Goal: Communication & Community: Answer question/provide support

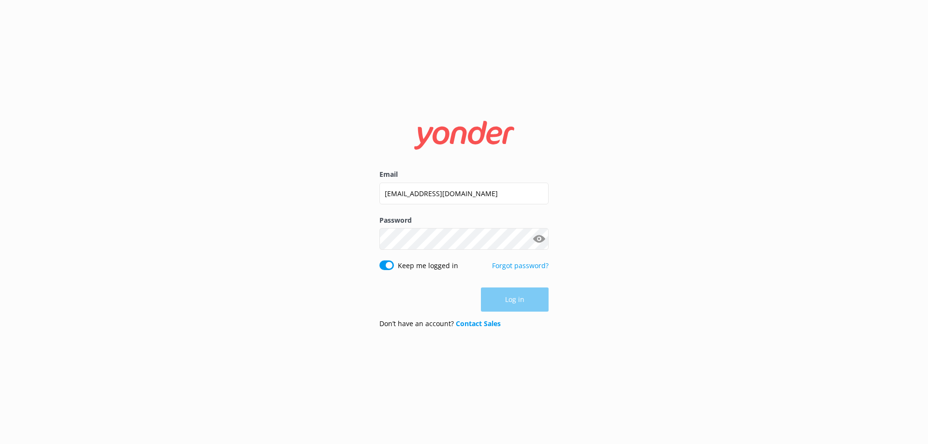
click at [615, 292] on div "Email [EMAIL_ADDRESS][DOMAIN_NAME] Password Show password Keep me logged in For…" at bounding box center [464, 222] width 928 height 444
click at [540, 297] on button "Log in" at bounding box center [515, 300] width 68 height 24
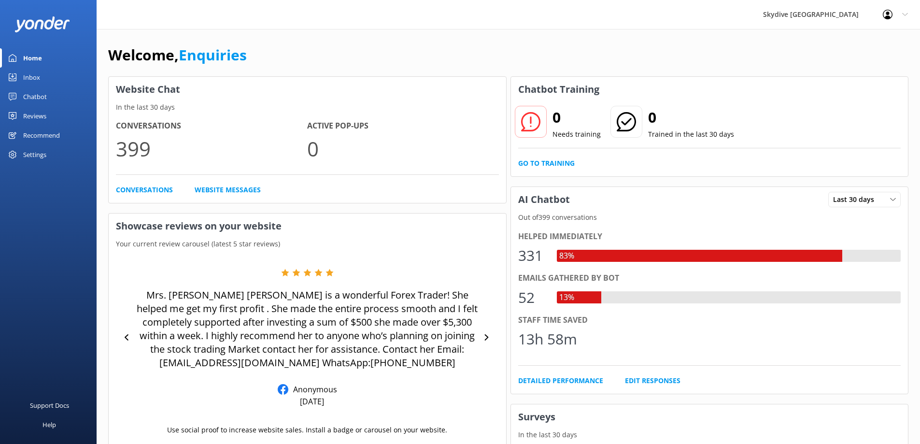
click at [33, 71] on div "Inbox" at bounding box center [31, 77] width 17 height 19
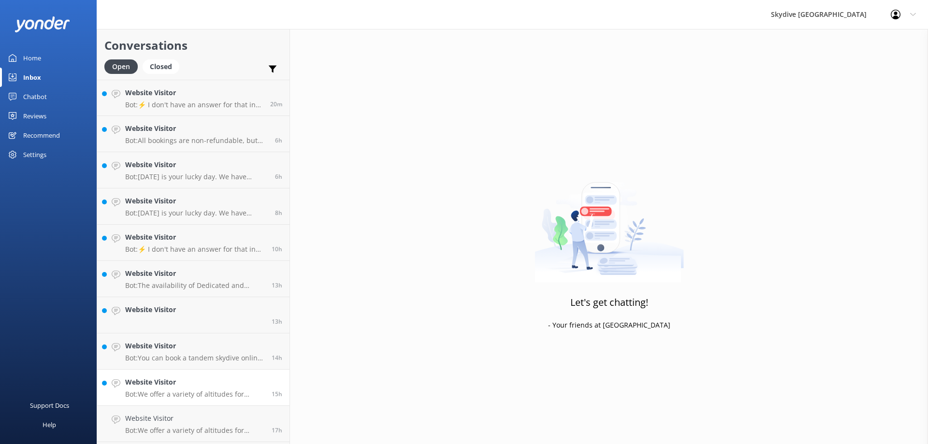
click at [169, 385] on h4 "Website Visitor" at bounding box center [194, 382] width 139 height 11
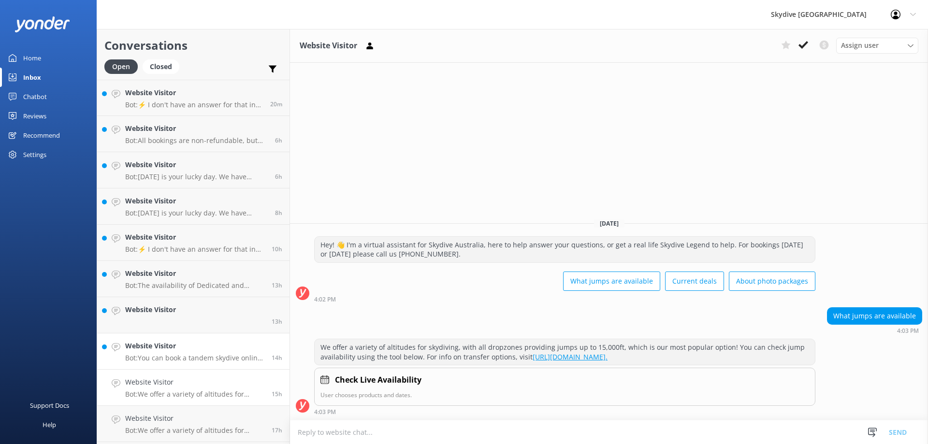
click at [214, 368] on link "Website Visitor Bot: You can book a tandem skydive online for your partner. To …" at bounding box center [193, 351] width 192 height 36
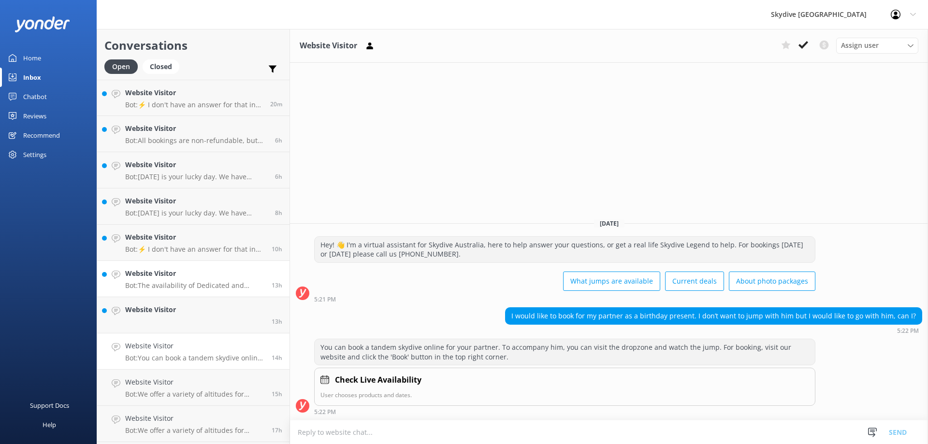
click at [210, 278] on h4 "Website Visitor" at bounding box center [194, 273] width 139 height 11
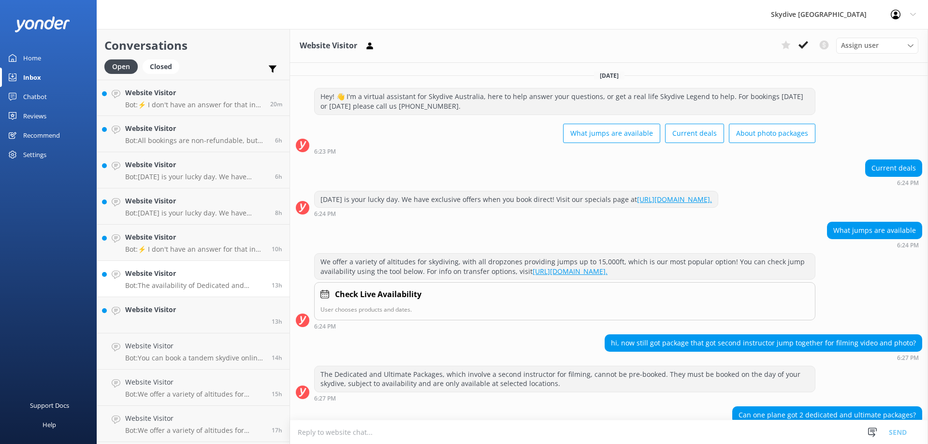
scroll to position [58, 0]
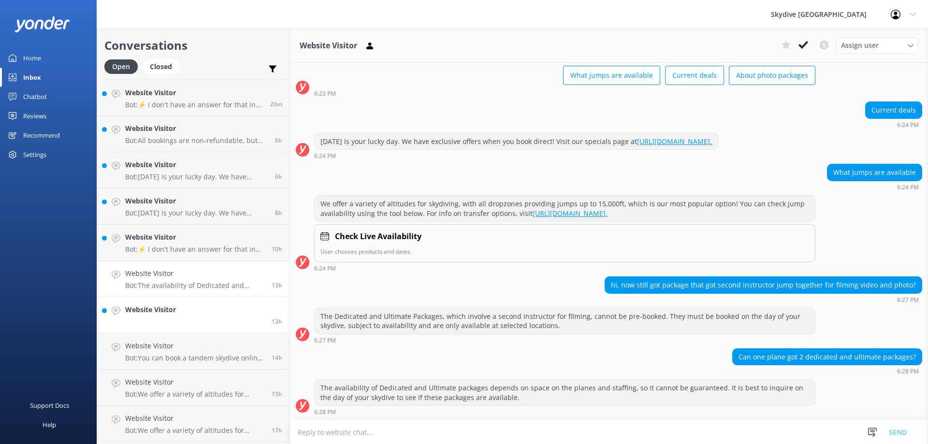
click at [146, 321] on div "Website Visitor" at bounding box center [150, 314] width 51 height 21
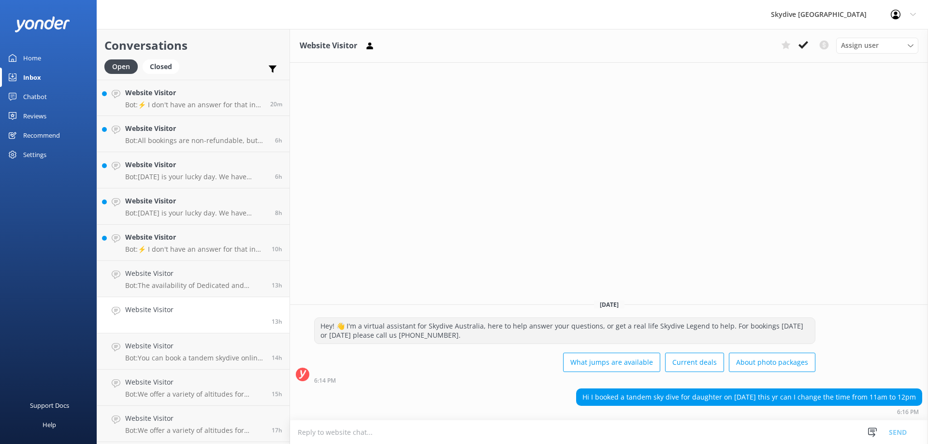
click at [504, 434] on textarea at bounding box center [609, 432] width 638 height 24
click at [725, 326] on div "Hey! 👋 I'm a virtual assistant for Skydive Australia, here to help answer your …" at bounding box center [565, 330] width 500 height 26
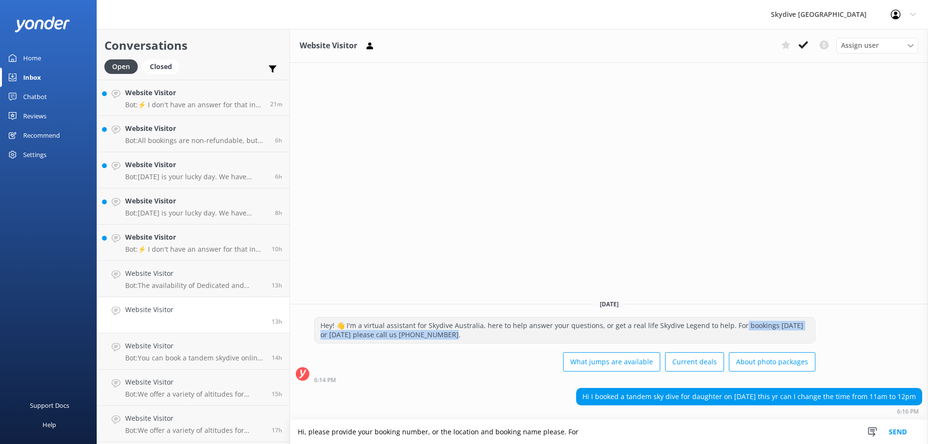
drag, startPoint x: 735, startPoint y: 325, endPoint x: 737, endPoint y: 331, distance: 6.6
click at [737, 331] on div "Hey! 👋 I'm a virtual assistant for Skydive Australia, here to help answer your …" at bounding box center [565, 330] width 500 height 26
copy div "bookings [DATE] or [DATE] please call us [PHONE_NUMBER]."
click at [595, 429] on textarea "Hi, please provide your booking number, or the location and booking name please…" at bounding box center [609, 432] width 638 height 24
paste textarea "bookings [DATE] or [DATE] please call us [PHONE_NUMBER]."
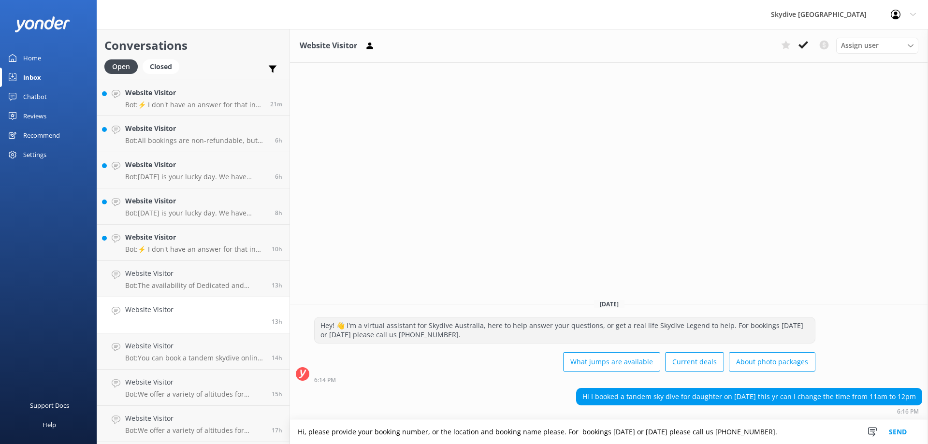
click at [574, 433] on textarea "Hi, please provide your booking number, or the location and booking name please…" at bounding box center [609, 432] width 638 height 24
drag, startPoint x: 594, startPoint y: 432, endPoint x: 624, endPoint y: 435, distance: 30.1
click at [624, 435] on textarea "Hi, please provide your booking number, or the location and booking name please…" at bounding box center [609, 432] width 638 height 24
drag, startPoint x: 683, startPoint y: 431, endPoint x: 595, endPoint y: 431, distance: 87.9
click at [595, 431] on textarea "Hi, please provide your booking number, or the location and booking name please…" at bounding box center [609, 432] width 638 height 24
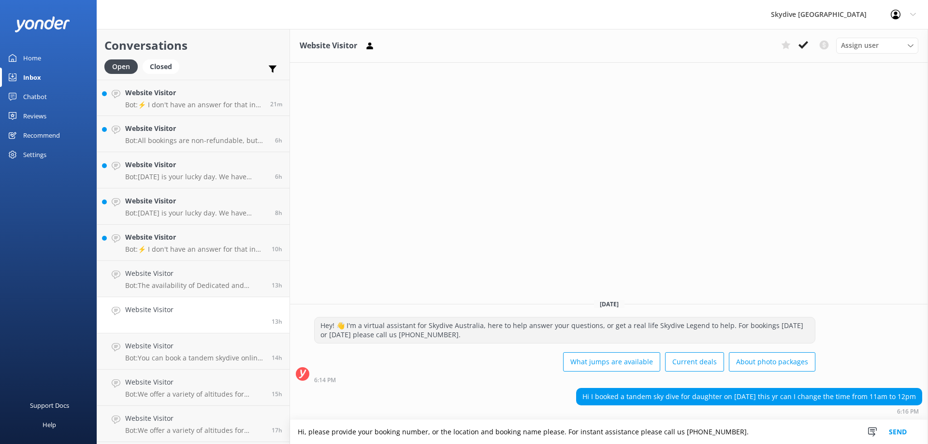
type textarea "Hi, please provide your booking number, or the location and booking name please…"
click at [905, 431] on button "Send" at bounding box center [897, 432] width 36 height 24
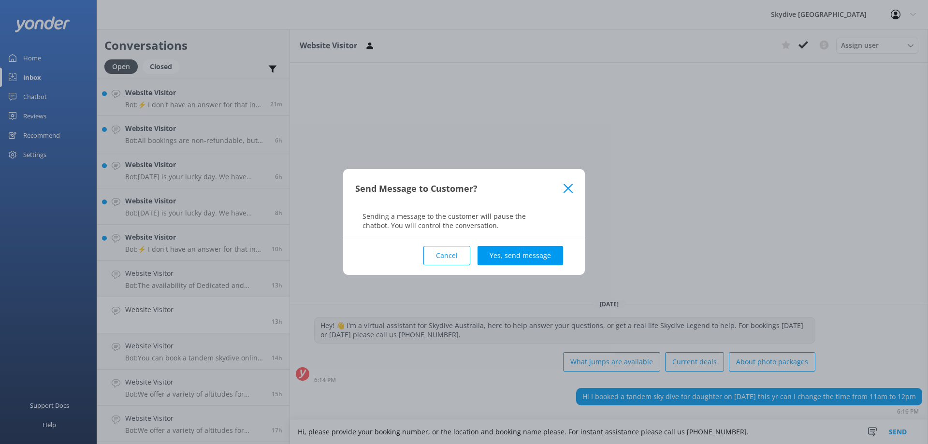
click at [478, 265] on div "Cancel Yes, send message" at bounding box center [463, 255] width 217 height 39
click at [487, 259] on button "Yes, send message" at bounding box center [520, 255] width 86 height 19
